Goal: Transaction & Acquisition: Purchase product/service

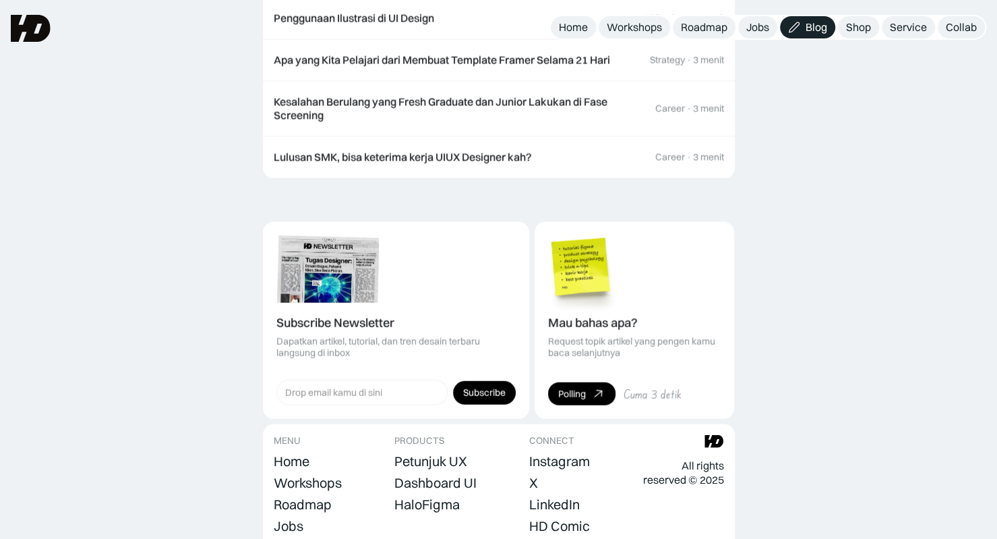
scroll to position [1413, 0]
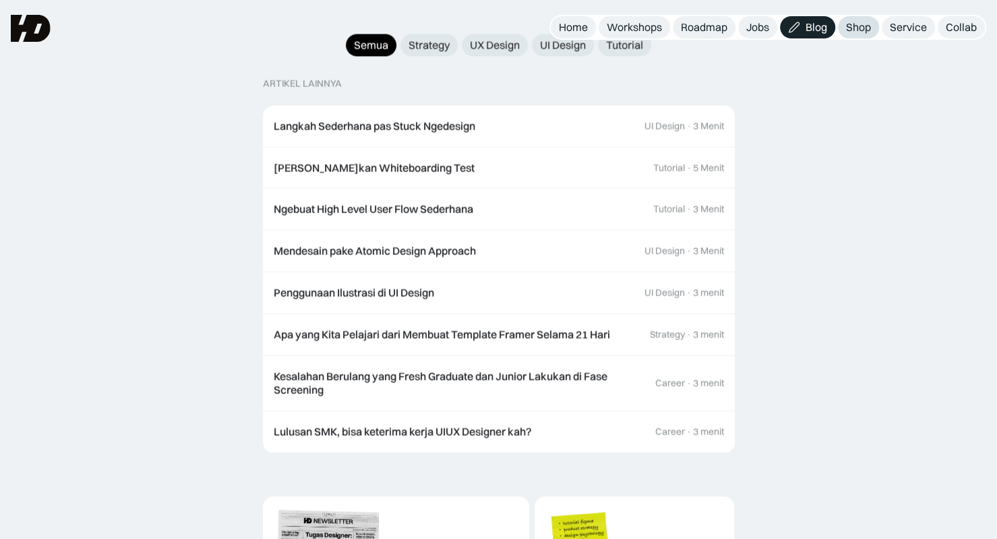
click at [863, 26] on div "Shop" at bounding box center [858, 27] width 25 height 14
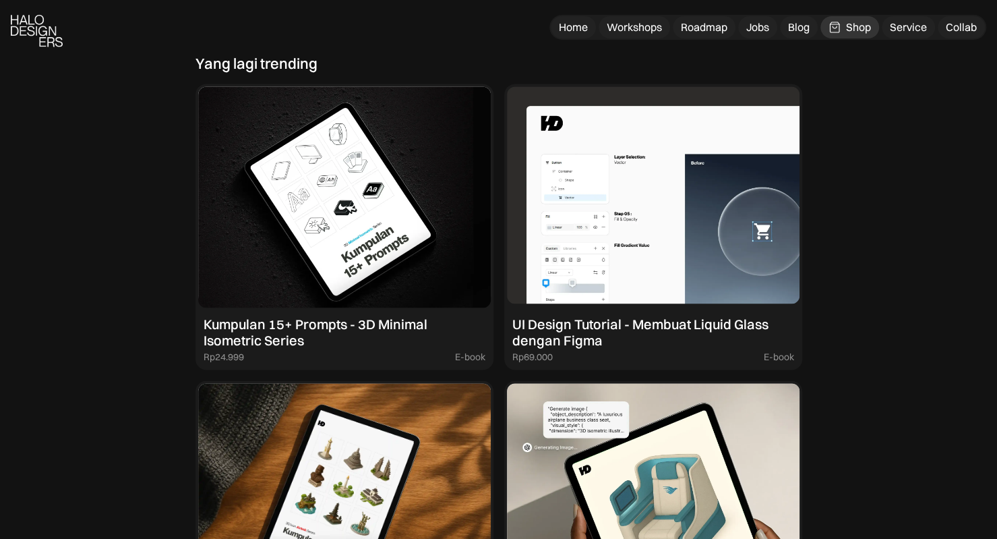
scroll to position [1213, 0]
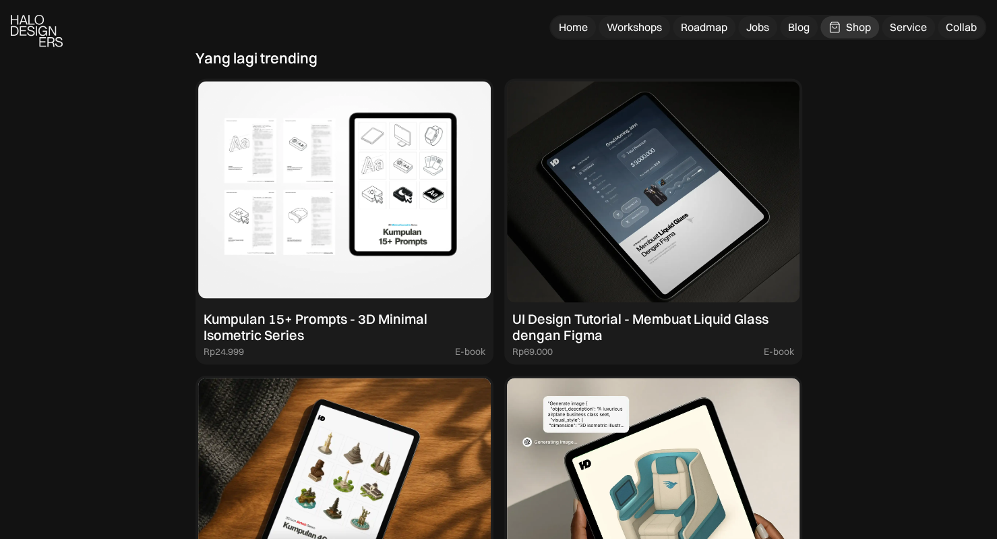
click at [406, 334] on div "Kumpulan 15+ Prompts - 3D Minimal Isometric Series" at bounding box center [345, 326] width 282 height 32
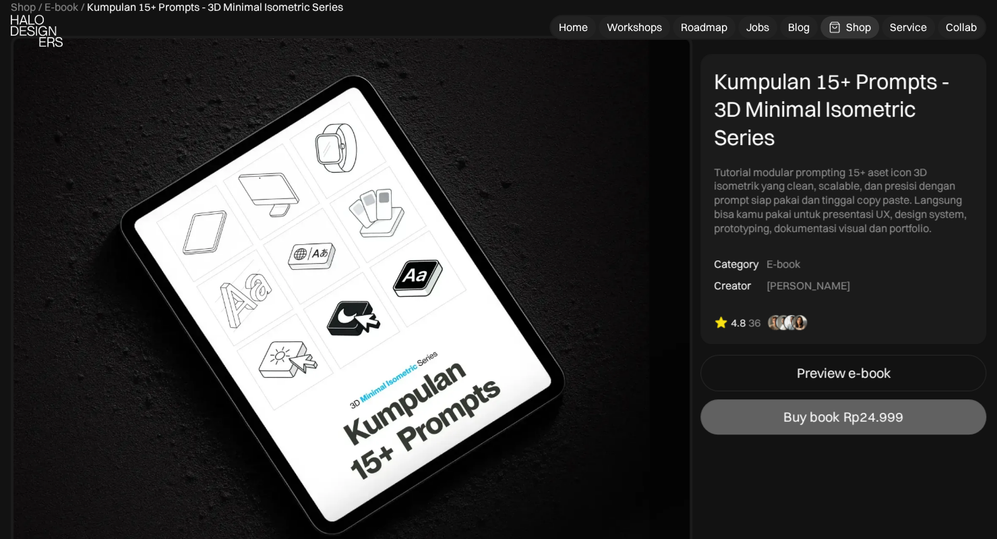
scroll to position [135, 0]
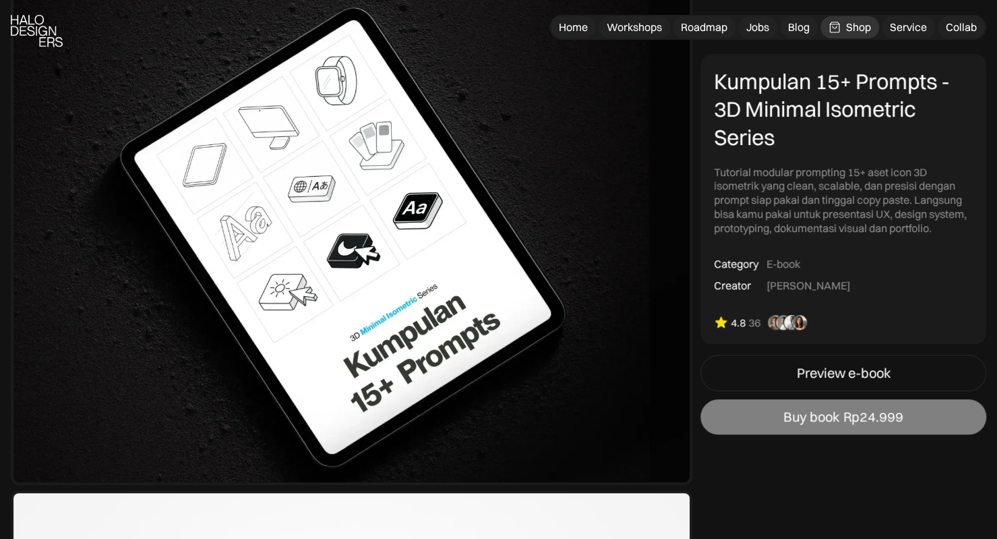
click at [780, 417] on link "Buy book Rp24.999" at bounding box center [843, 416] width 286 height 35
